Goal: Use online tool/utility: Use online tool/utility

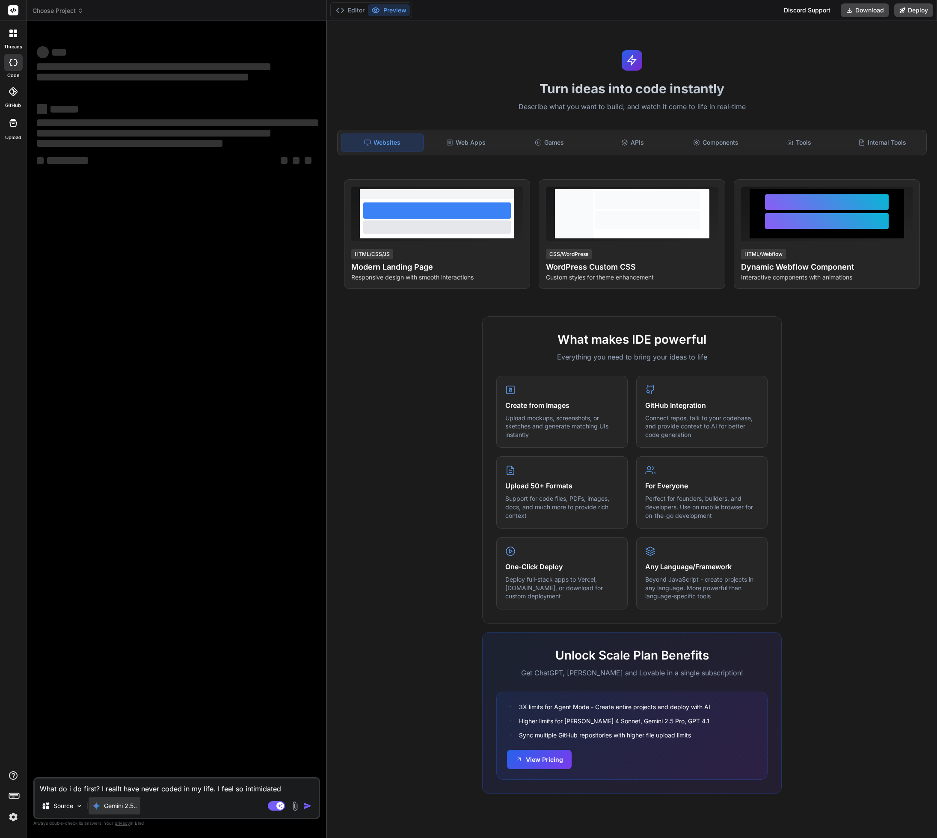
click at [122, 807] on p "Gemini 2.5.." at bounding box center [120, 805] width 33 height 9
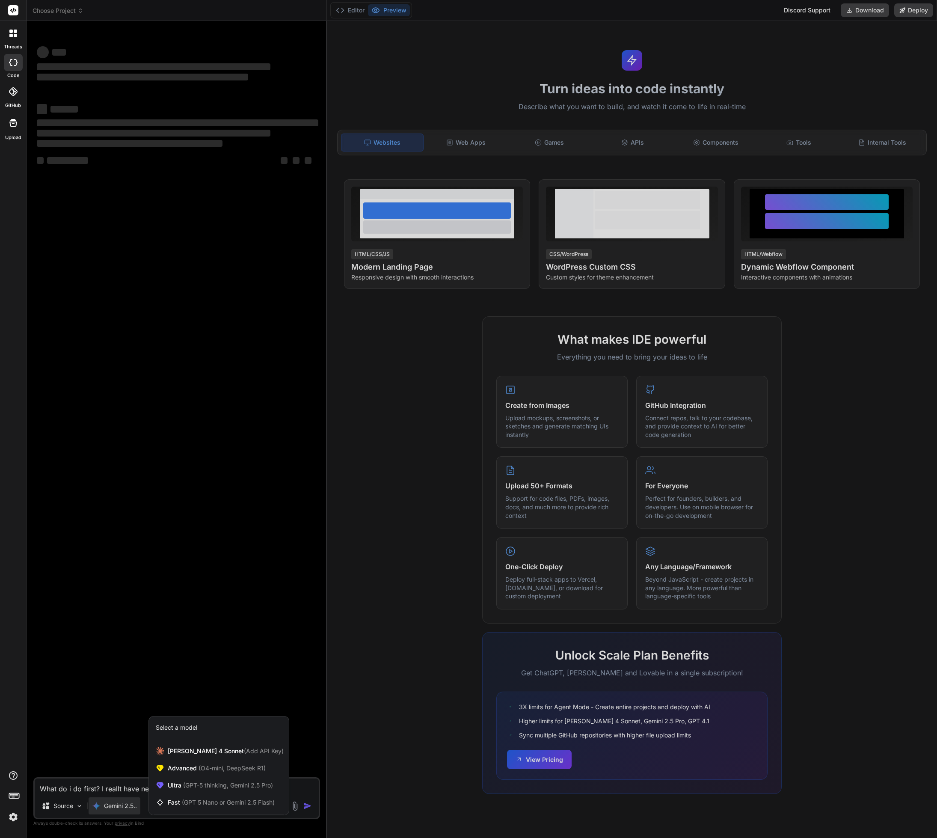
click at [11, 801] on div at bounding box center [13, 797] width 26 height 54
click at [16, 813] on img at bounding box center [13, 817] width 15 height 15
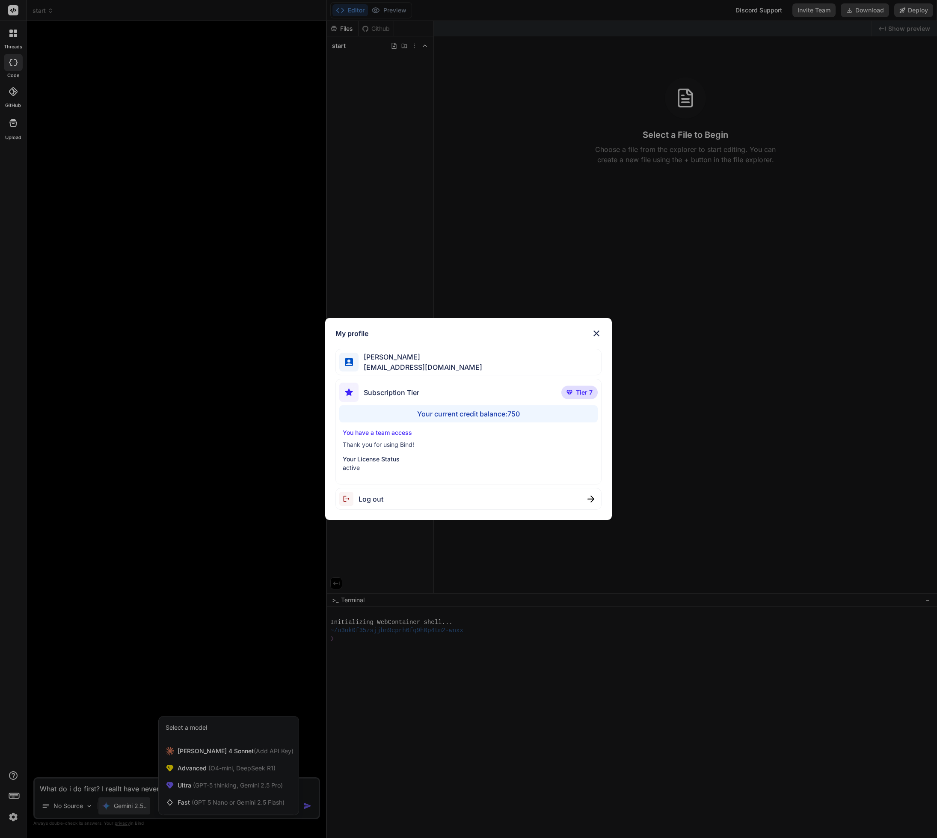
click at [602, 329] on div "My profile [PERSON_NAME] [PERSON_NAME][EMAIL_ADDRESS][DOMAIN_NAME] Subscription…" at bounding box center [468, 419] width 286 height 202
click at [597, 332] on img at bounding box center [596, 333] width 10 height 10
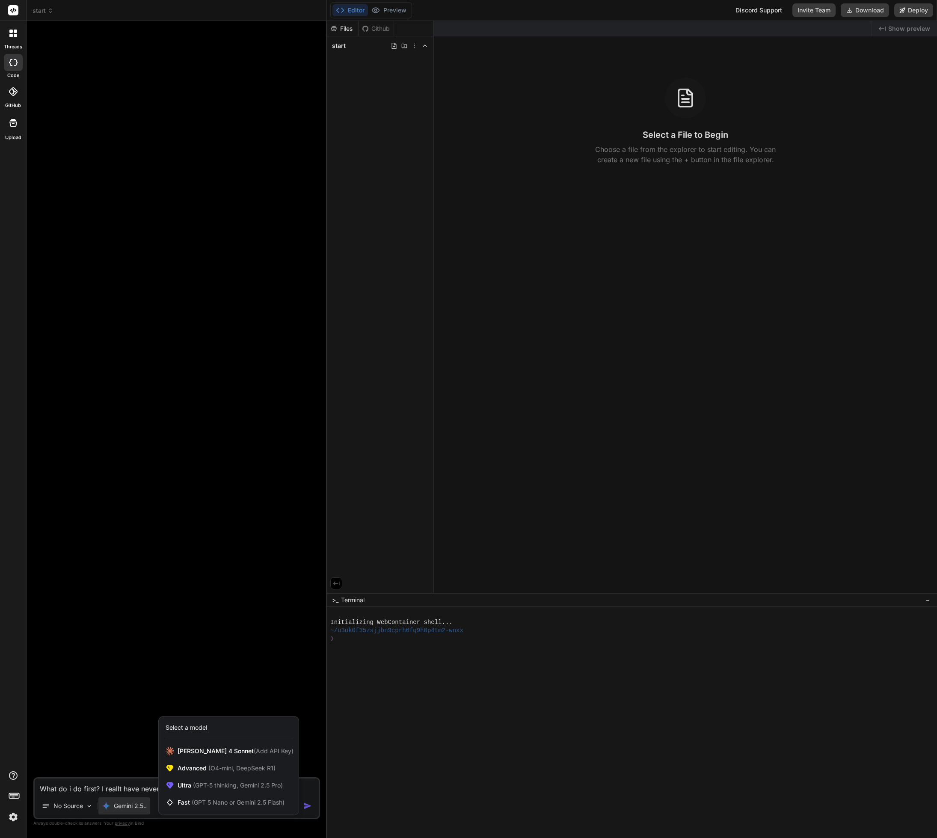
click at [214, 736] on div "Select a model" at bounding box center [229, 727] width 140 height 23
click at [214, 753] on span "[PERSON_NAME] 4 Sonnet (Add API Key)" at bounding box center [236, 751] width 116 height 9
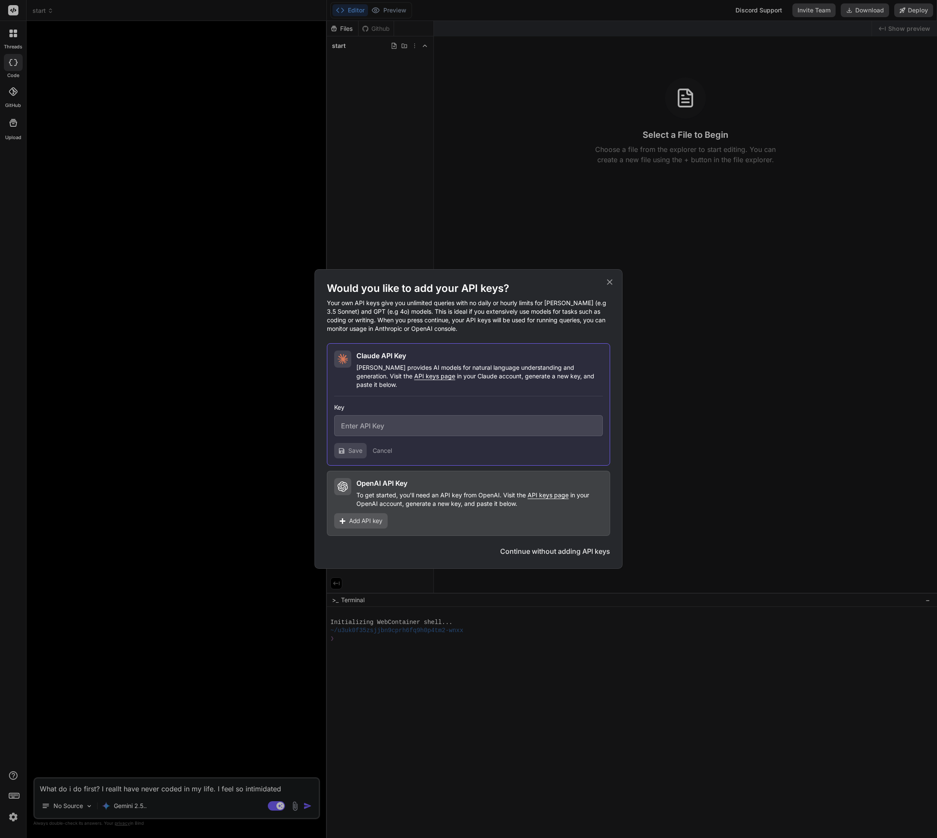
click at [616, 279] on div "Would you like to add your API keys? Your own API keys give you unlimited queri…" at bounding box center [468, 419] width 308 height 300
click at [614, 280] on div "Would you like to add your API keys? Your own API keys give you unlimited queri…" at bounding box center [468, 419] width 308 height 300
click at [606, 287] on icon at bounding box center [609, 281] width 9 height 9
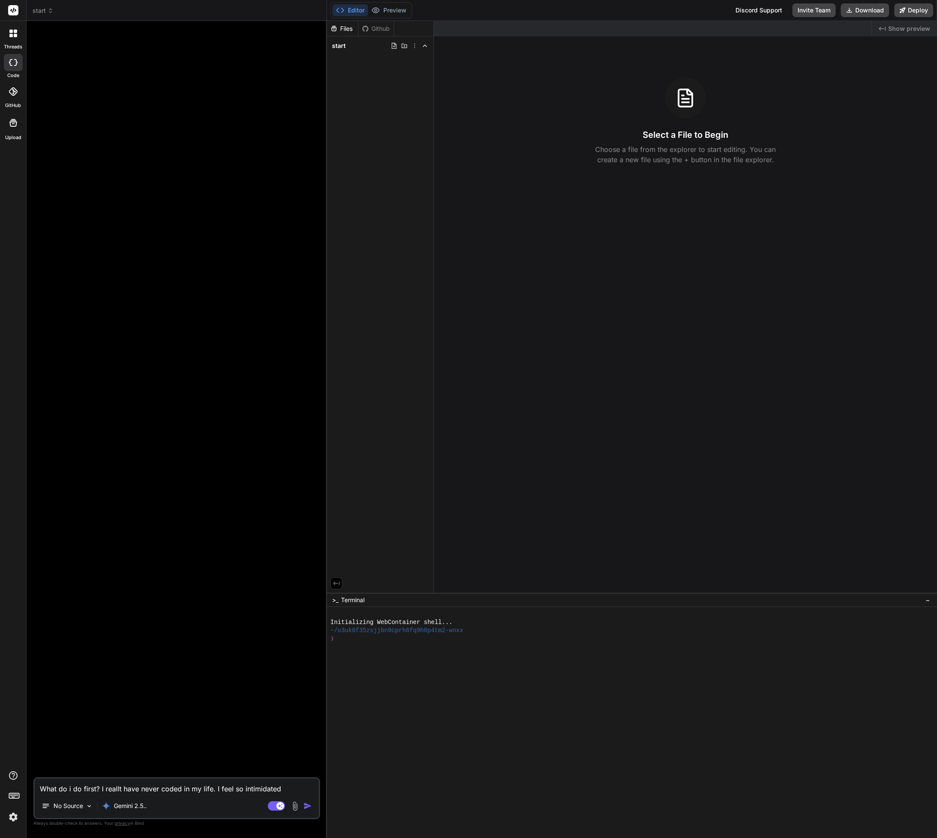
click at [7, 813] on img at bounding box center [13, 817] width 15 height 15
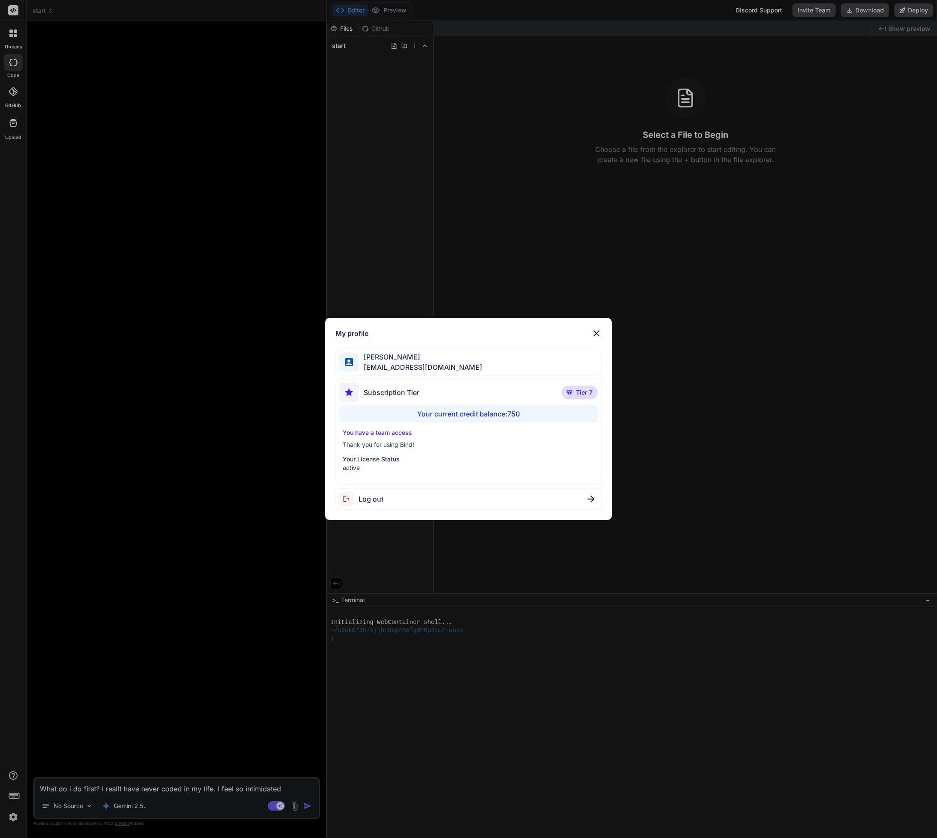
click at [481, 436] on p "You have a team access" at bounding box center [468, 432] width 251 height 9
click at [552, 403] on div "Subscription Tier Tier 7" at bounding box center [468, 394] width 258 height 23
click at [529, 415] on div "Your current credit balance: 750" at bounding box center [468, 413] width 258 height 17
drag, startPoint x: 603, startPoint y: 336, endPoint x: 599, endPoint y: 334, distance: 4.6
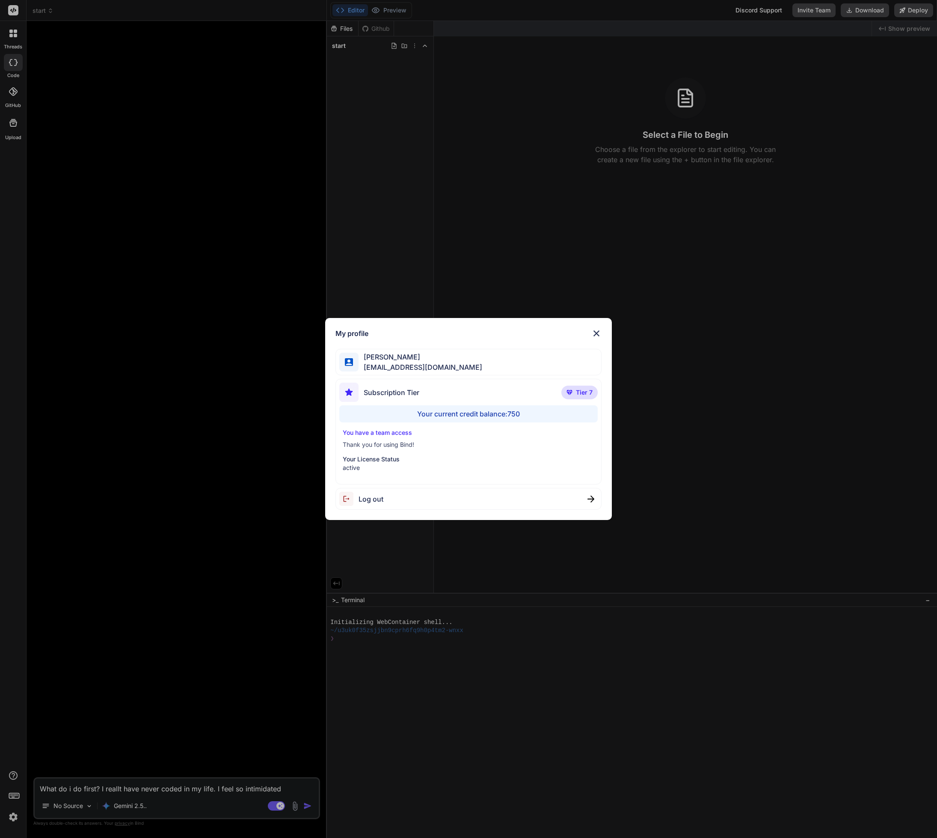
click at [603, 336] on div "My profile [PERSON_NAME] [PERSON_NAME][EMAIL_ADDRESS][DOMAIN_NAME] Subscription…" at bounding box center [468, 419] width 286 height 202
click at [597, 333] on img at bounding box center [596, 333] width 10 height 10
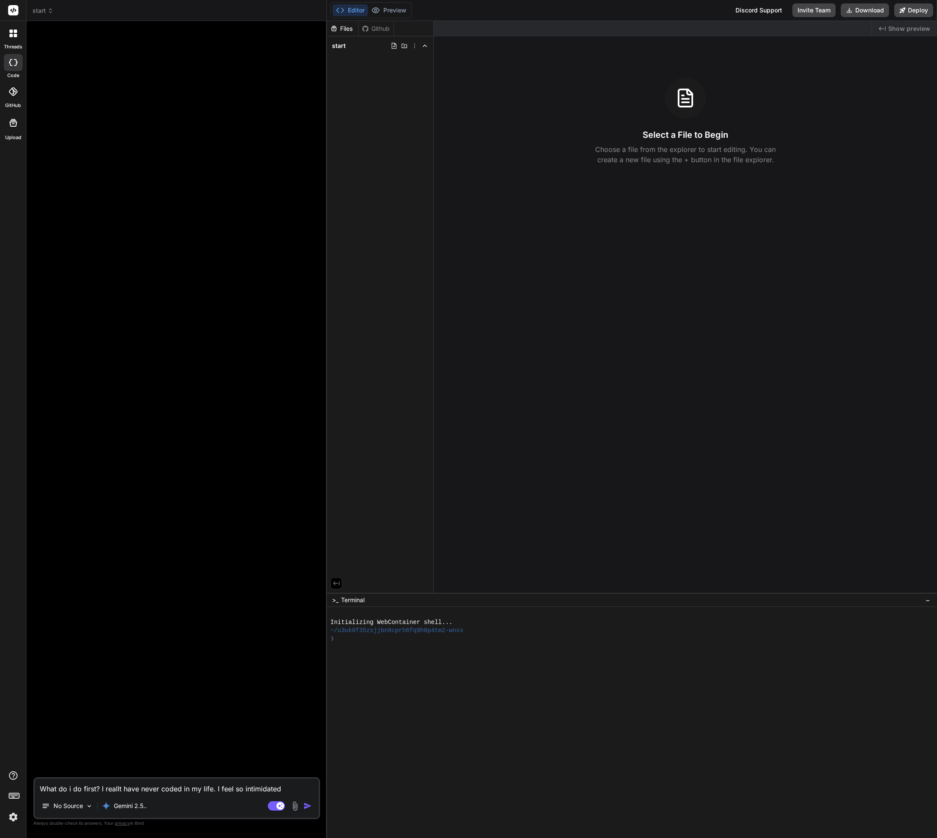
click at [313, 802] on button "button" at bounding box center [309, 805] width 12 height 9
type textarea "x"
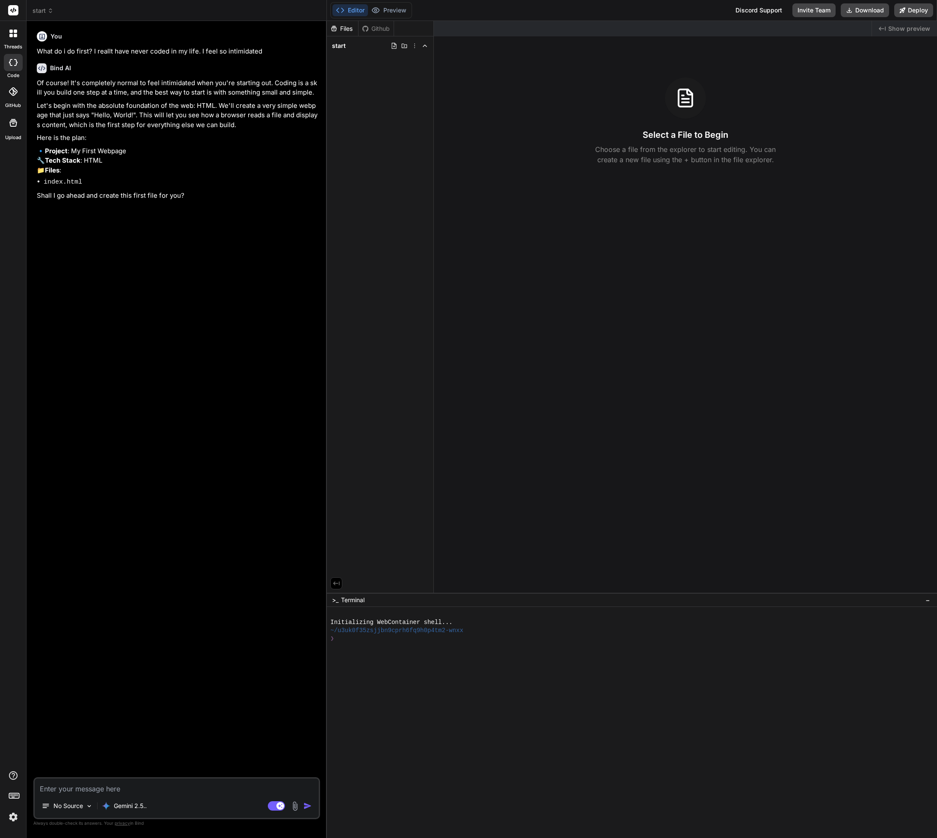
type textarea "x"
